Goal: Navigation & Orientation: Understand site structure

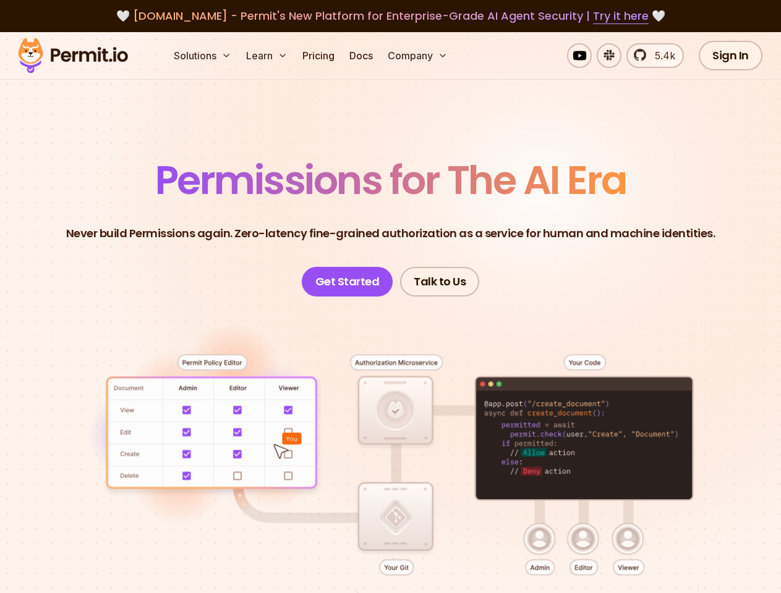
click at [203, 56] on button "Solutions" at bounding box center [202, 55] width 67 height 25
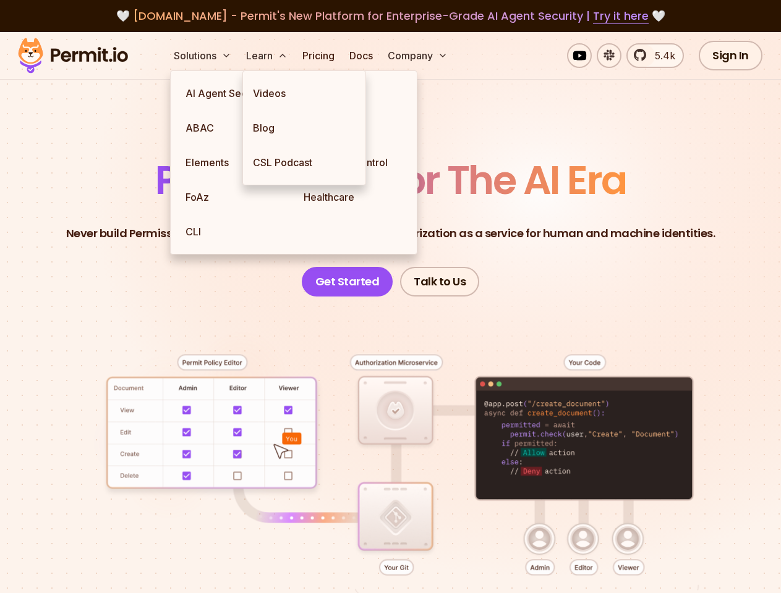
click at [268, 56] on button "Learn" at bounding box center [266, 55] width 51 height 25
click at [418, 56] on button "Company" at bounding box center [418, 55] width 70 height 25
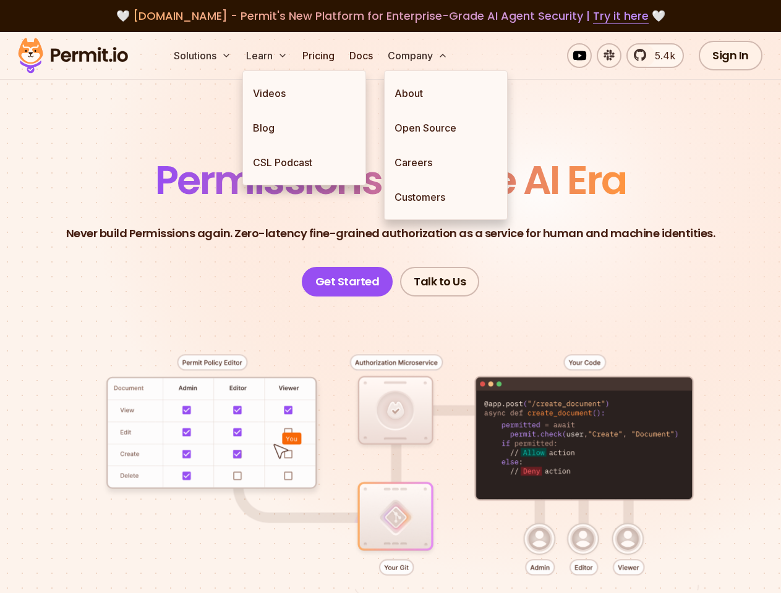
click at [390, 425] on div at bounding box center [390, 486] width 721 height 378
